Goal: Navigation & Orientation: Find specific page/section

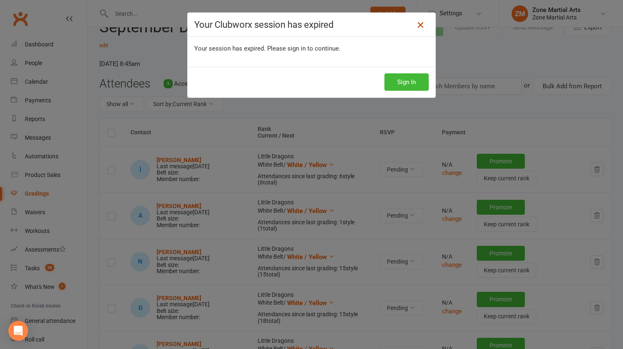
click at [417, 27] on icon at bounding box center [421, 25] width 10 height 10
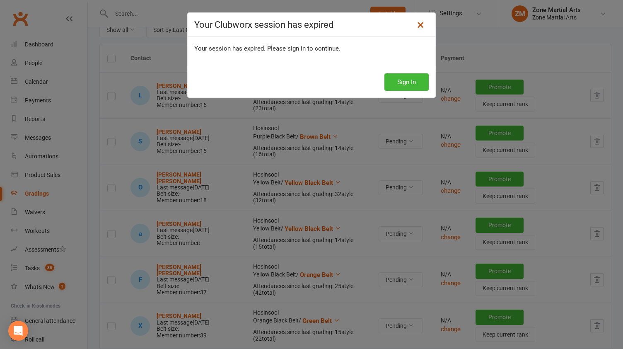
click at [416, 23] on icon at bounding box center [421, 25] width 10 height 10
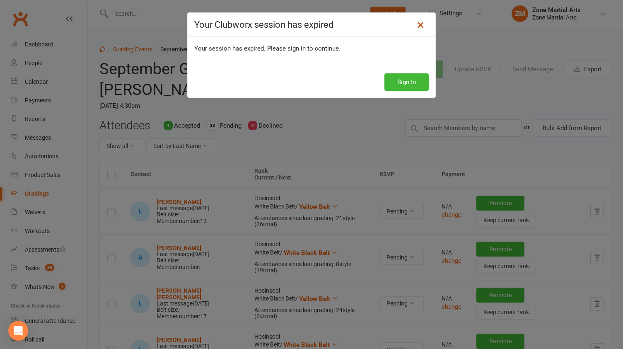
click at [423, 27] on link at bounding box center [420, 24] width 13 height 13
